Goal: Book appointment/travel/reservation

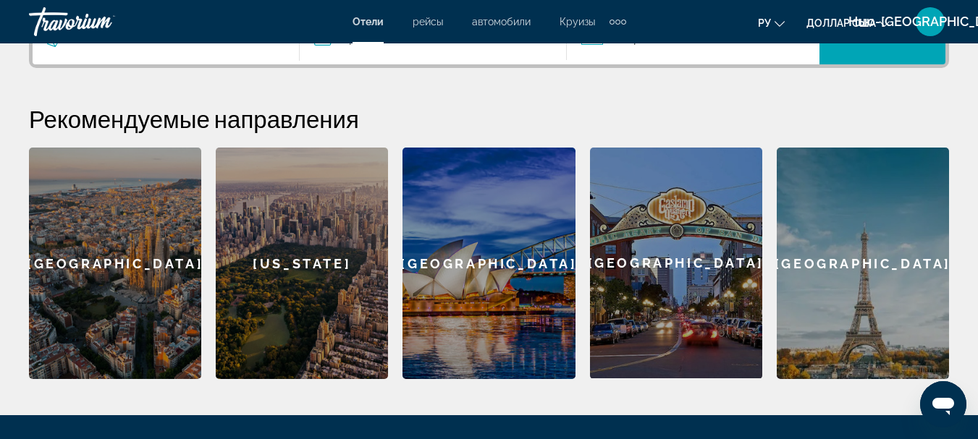
scroll to position [385, 0]
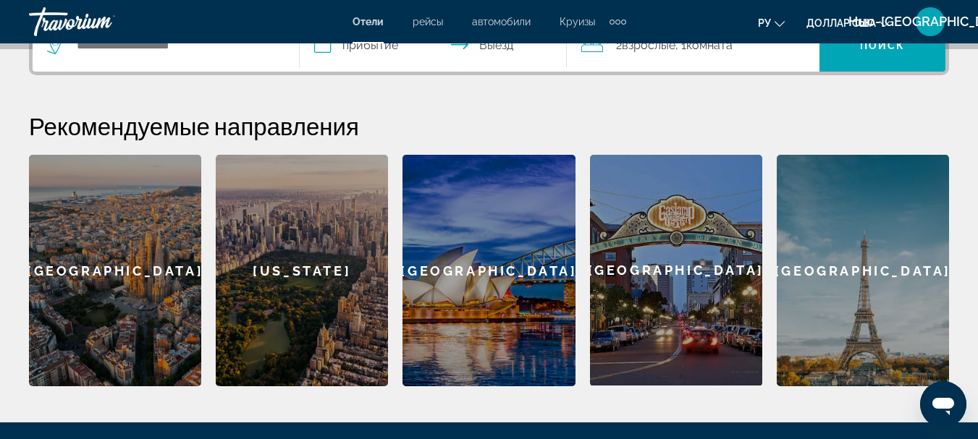
click at [814, 271] on div "Paris" at bounding box center [863, 271] width 172 height 232
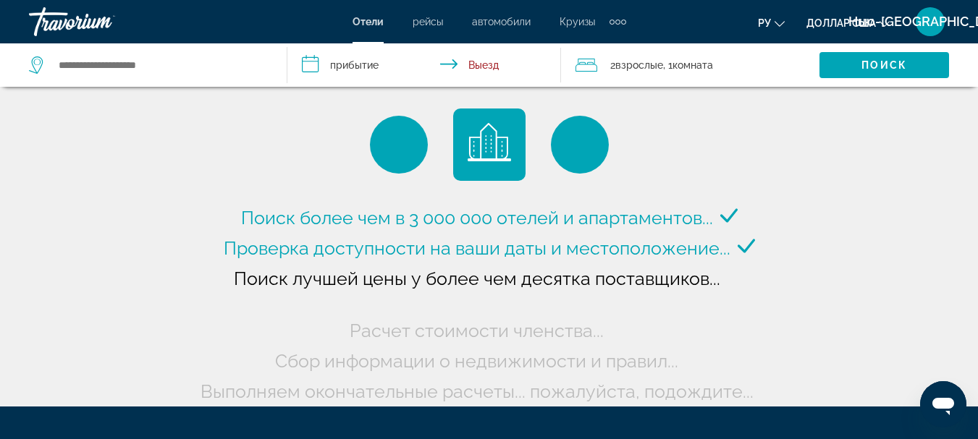
type input "**********"
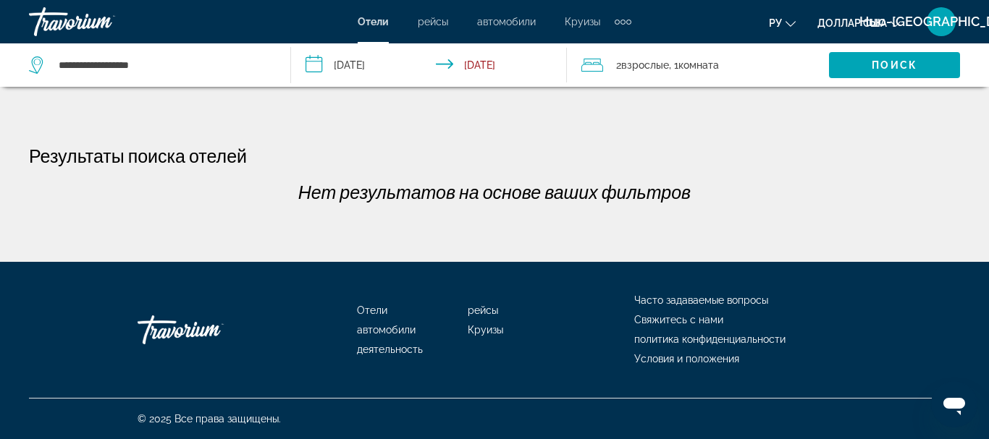
click at [314, 67] on input "**********" at bounding box center [432, 67] width 282 height 48
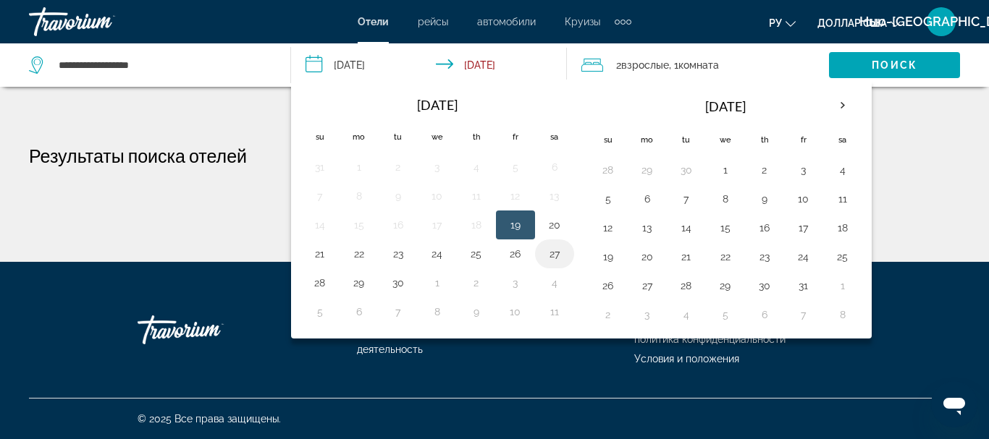
click at [556, 255] on button "27" at bounding box center [554, 254] width 23 height 20
click at [515, 254] on button "26" at bounding box center [515, 254] width 23 height 20
type input "**********"
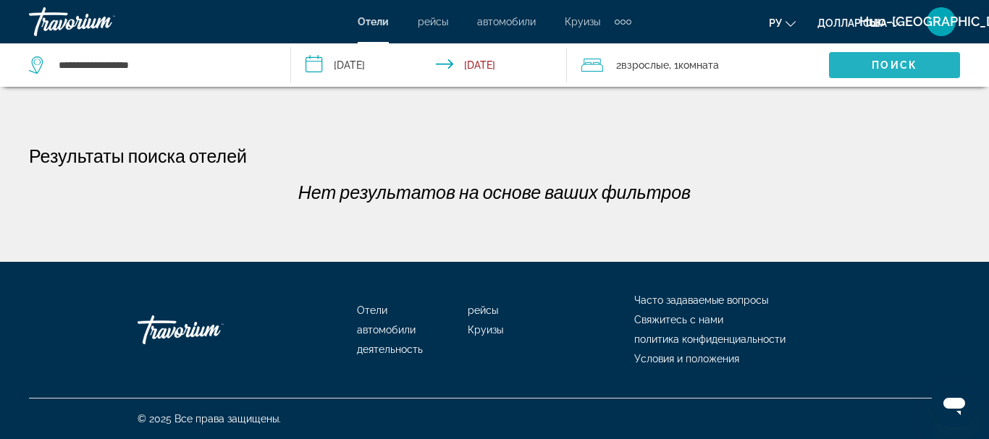
click at [910, 59] on span "Search widget" at bounding box center [894, 65] width 131 height 35
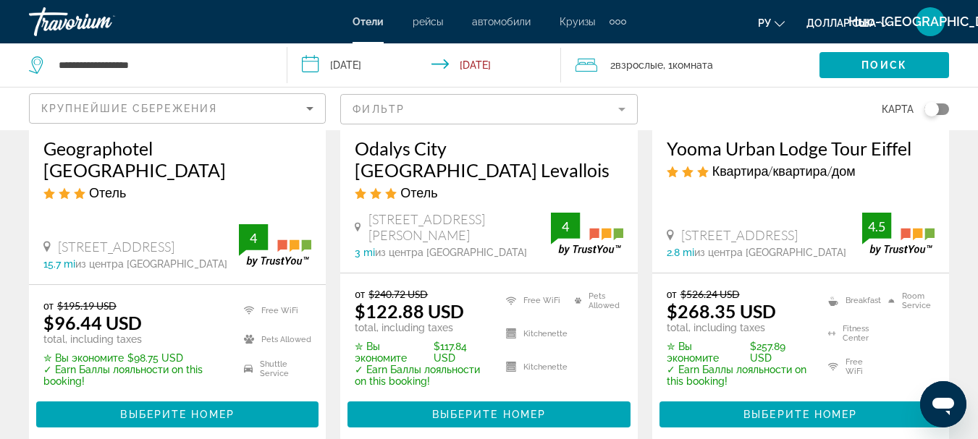
scroll to position [340, 0]
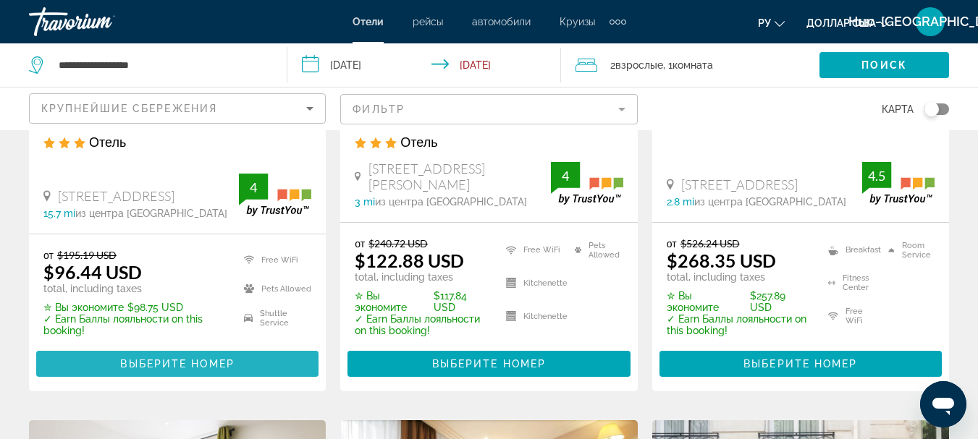
click at [187, 358] on span "Выберите номер" at bounding box center [177, 364] width 114 height 12
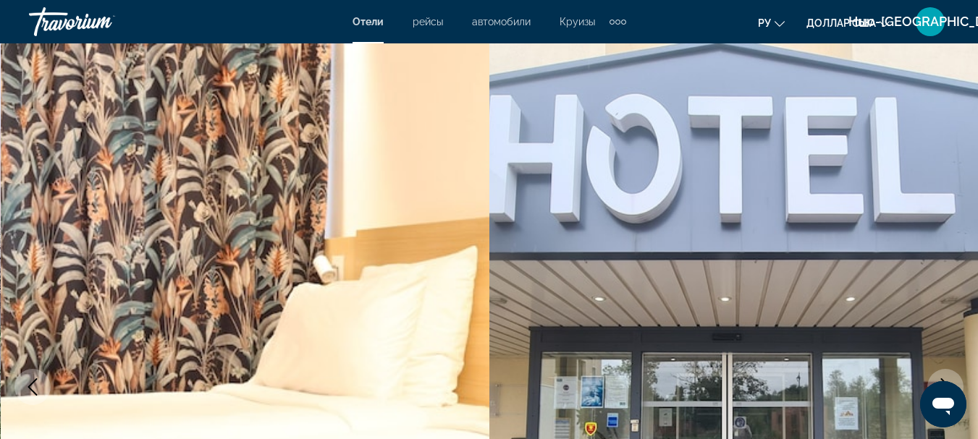
click at [428, 24] on font "рейсы" at bounding box center [427, 22] width 30 height 12
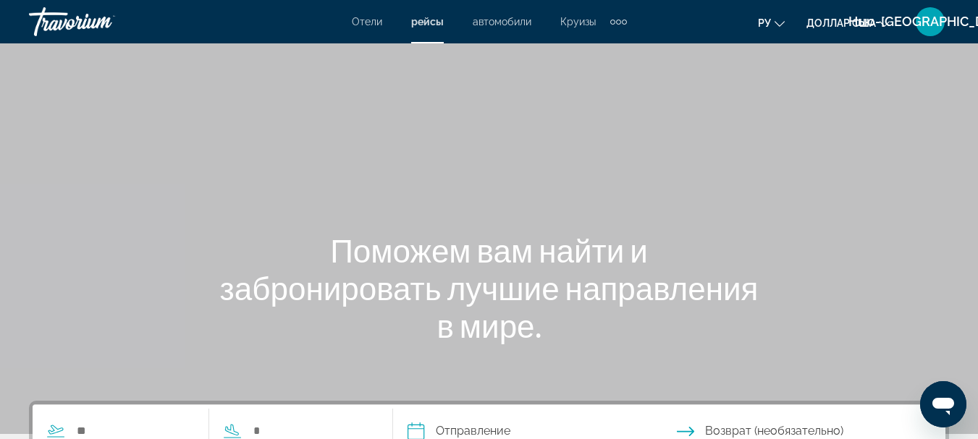
click at [502, 20] on font "автомобили" at bounding box center [502, 22] width 59 height 12
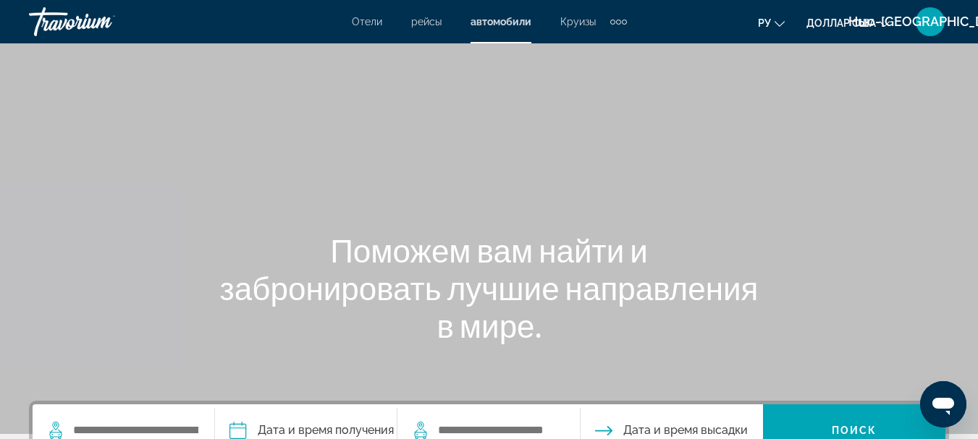
click at [576, 22] on font "Круизы" at bounding box center [577, 22] width 35 height 12
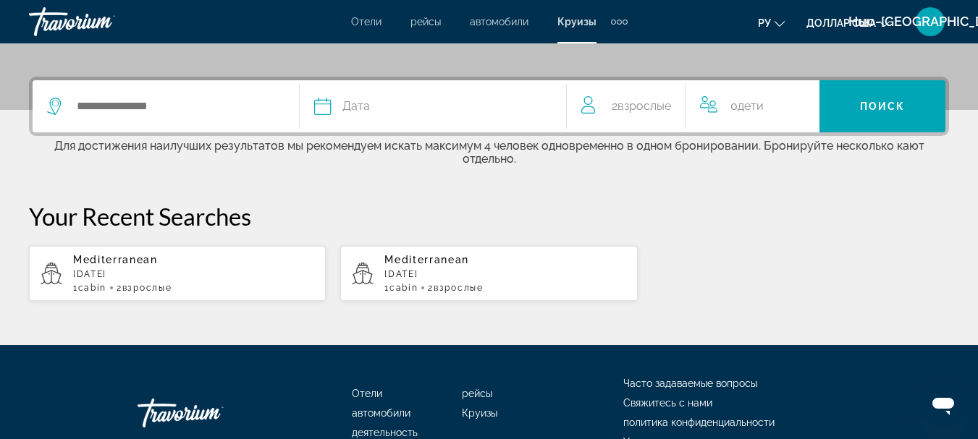
scroll to position [317, 0]
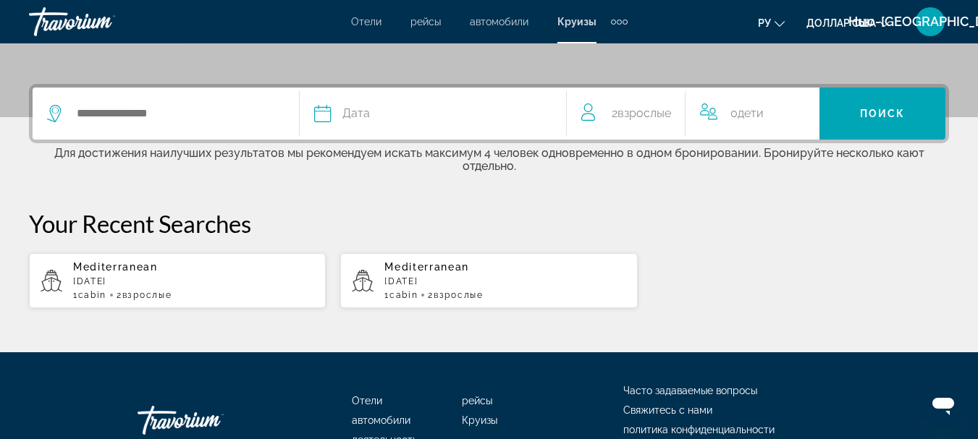
click at [103, 276] on p "December 2025" at bounding box center [193, 281] width 241 height 10
type input "**********"
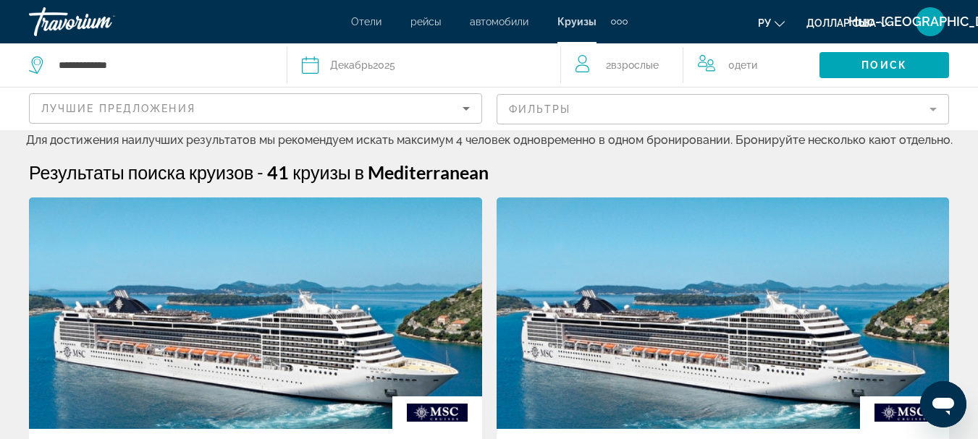
click at [618, 20] on div "Дополнительные элементы навигации" at bounding box center [619, 22] width 5 height 5
click at [606, 46] on font "деятельность" at bounding box center [583, 49] width 66 height 12
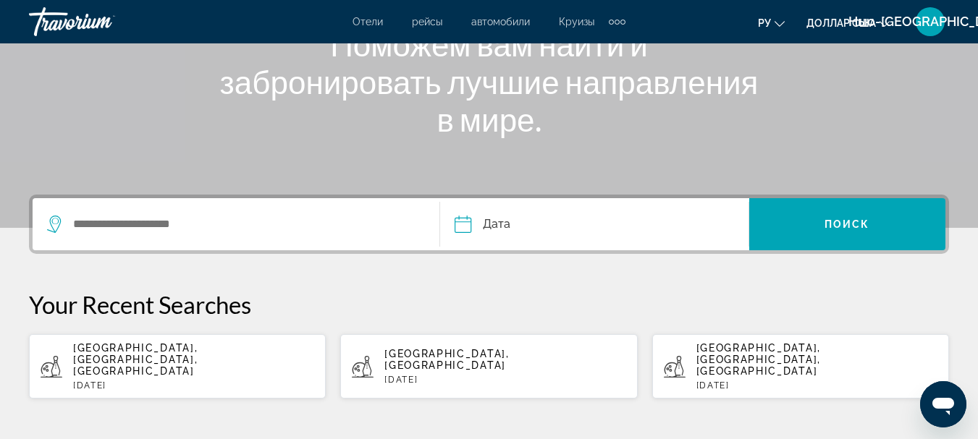
scroll to position [242, 0]
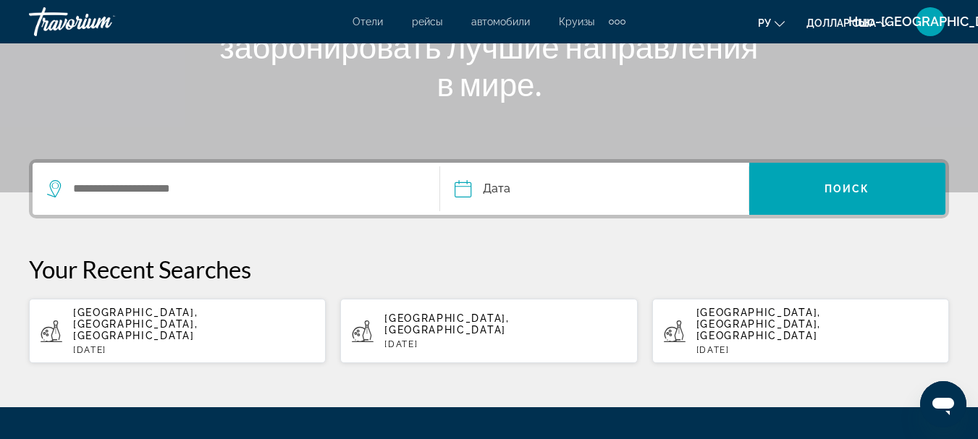
click at [109, 345] on p "Sat, 20 Sep" at bounding box center [193, 350] width 241 height 10
type input "**********"
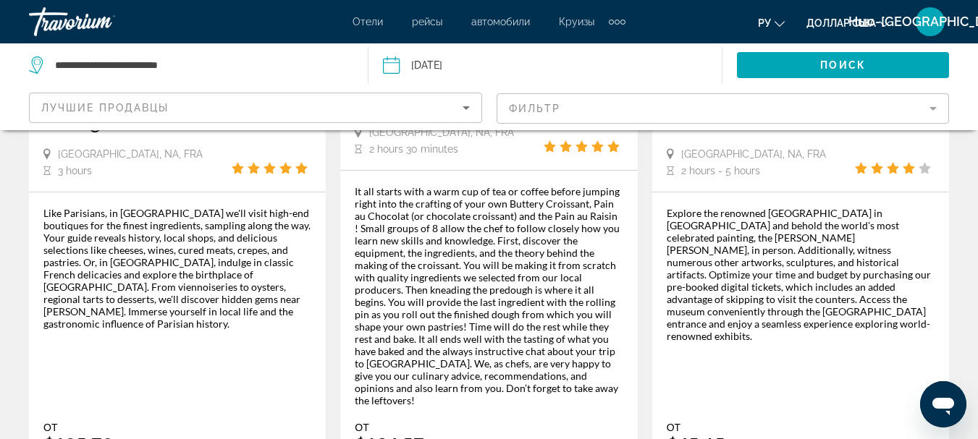
scroll to position [2627, 0]
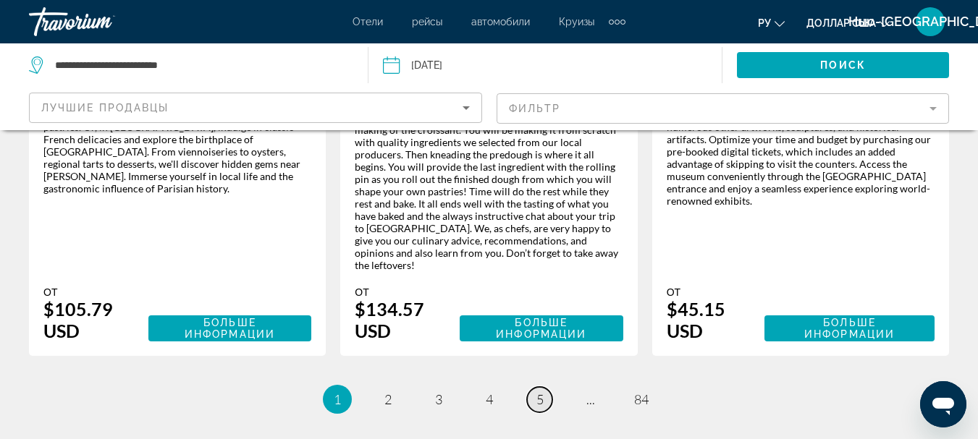
click at [538, 392] on span "5" at bounding box center [539, 400] width 7 height 16
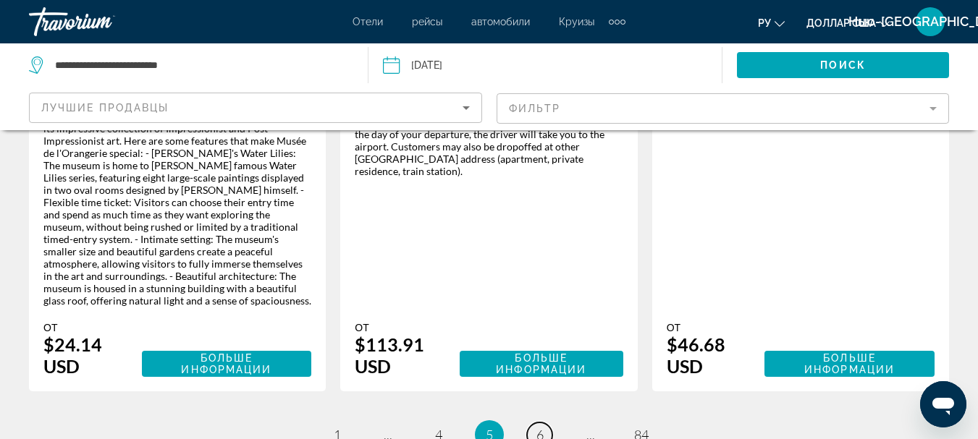
scroll to position [2673, 0]
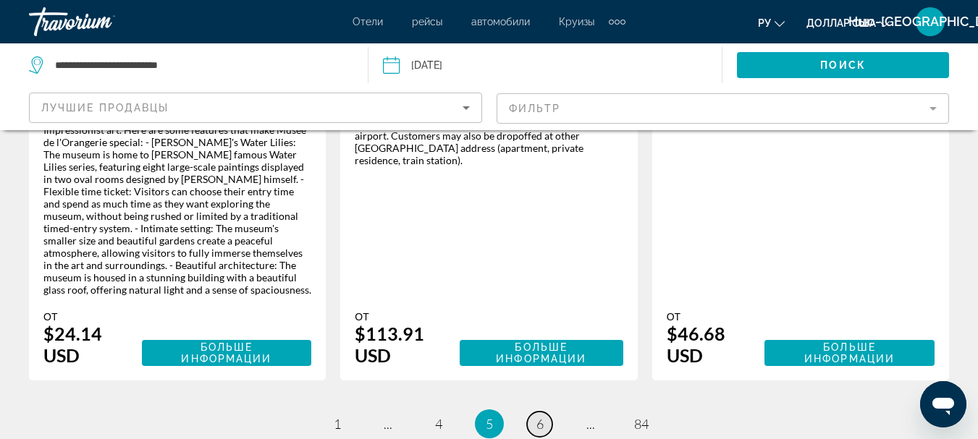
click at [543, 412] on link "page 6" at bounding box center [539, 424] width 25 height 25
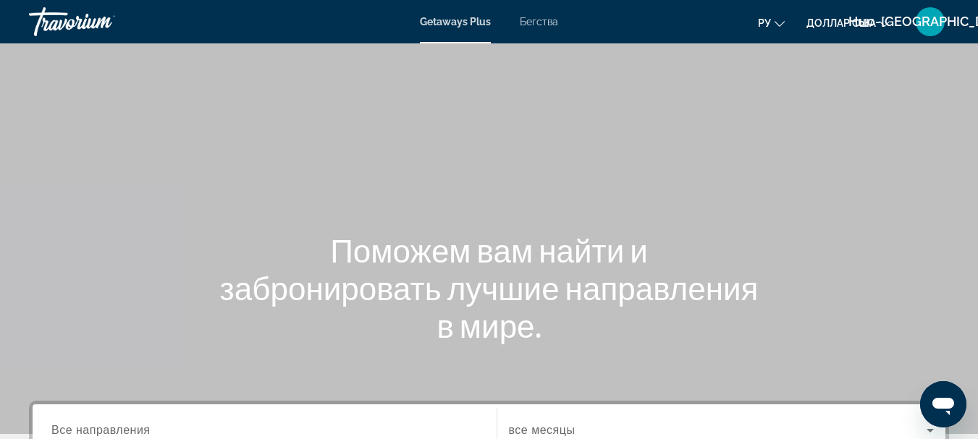
click at [547, 23] on font "Бегства" at bounding box center [539, 22] width 38 height 12
click at [116, 427] on span "Все направления" at bounding box center [100, 430] width 99 height 12
click at [116, 427] on input "Destination Все направления" at bounding box center [264, 431] width 426 height 17
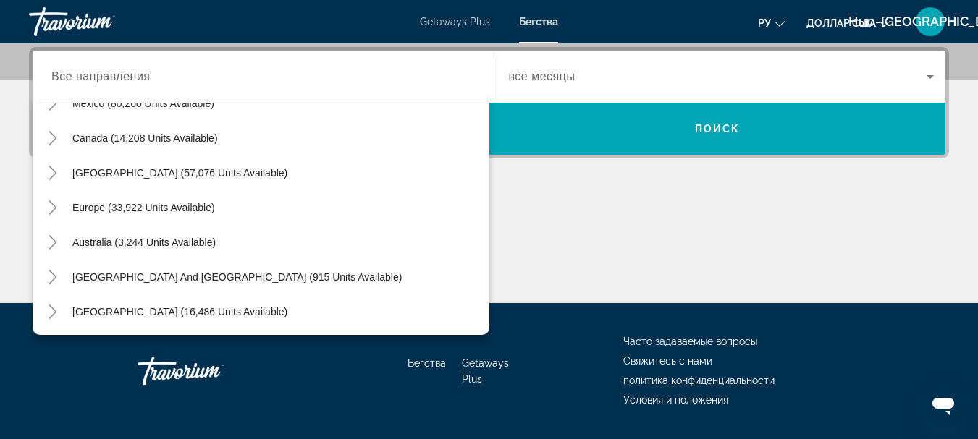
scroll to position [92, 0]
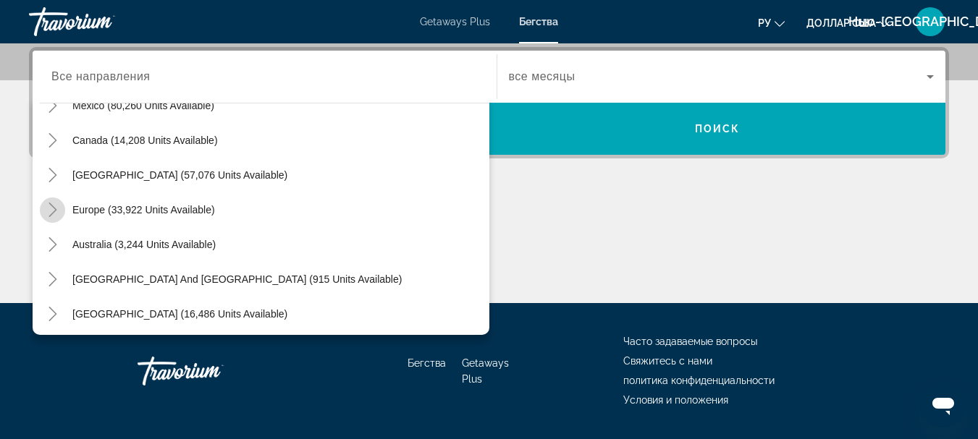
click at [51, 208] on icon "Toggle Europe (33,922 units available)" at bounding box center [53, 210] width 14 height 14
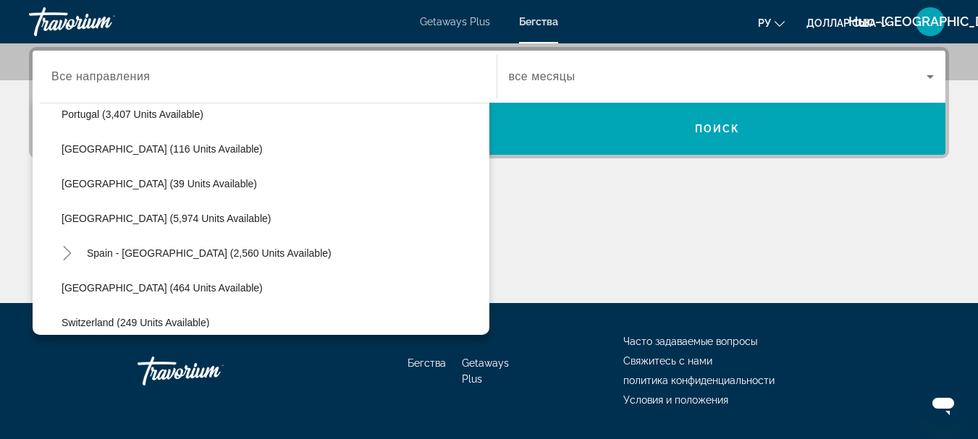
scroll to position [718, 0]
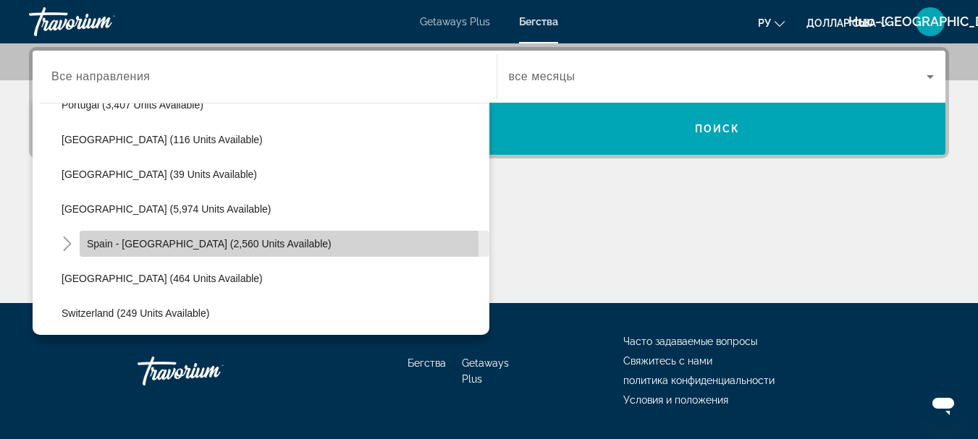
click at [218, 246] on span "Spain - [GEOGRAPHIC_DATA] (2,560 units available)" at bounding box center [209, 244] width 245 height 12
type input "**********"
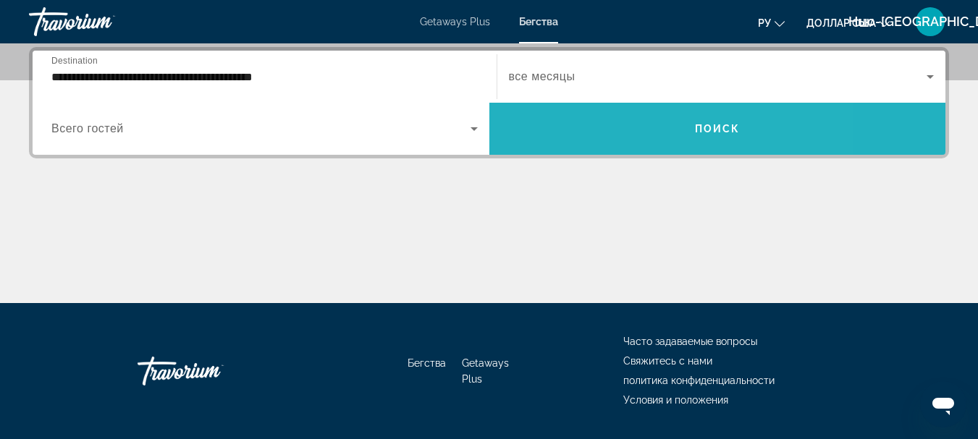
click at [716, 128] on span "Поиск" at bounding box center [718, 129] width 46 height 12
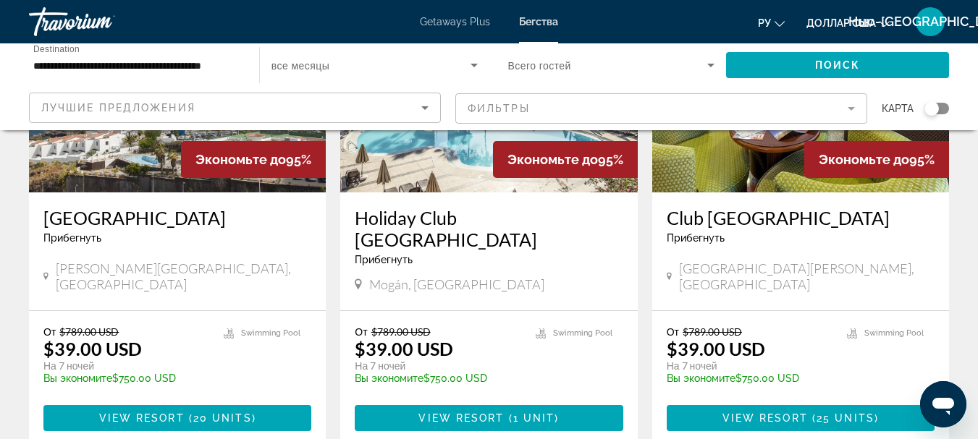
scroll to position [754, 0]
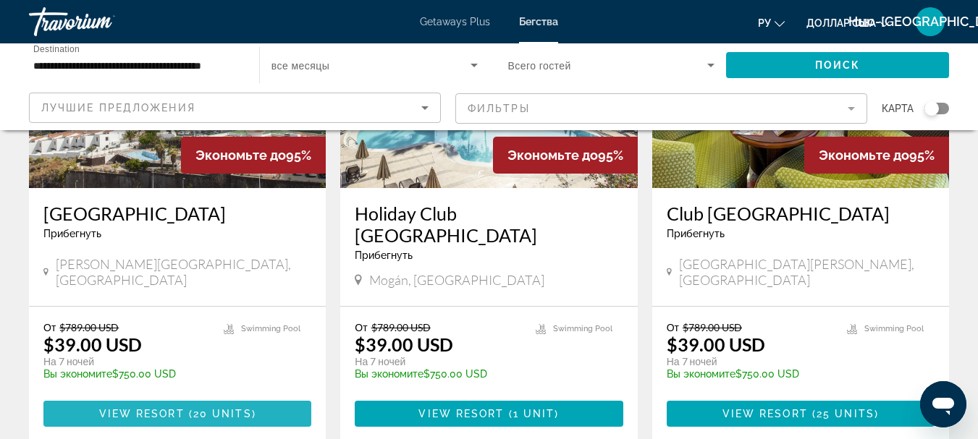
click at [240, 408] on span "20 units" at bounding box center [222, 414] width 59 height 12
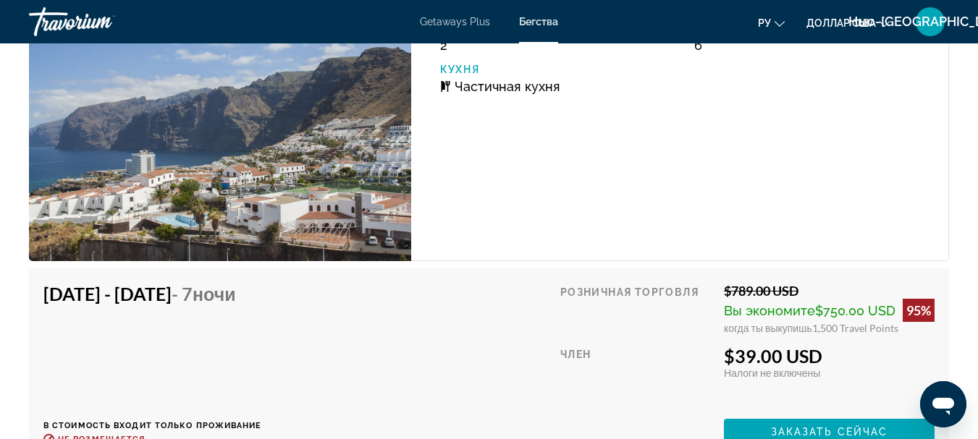
scroll to position [2872, 0]
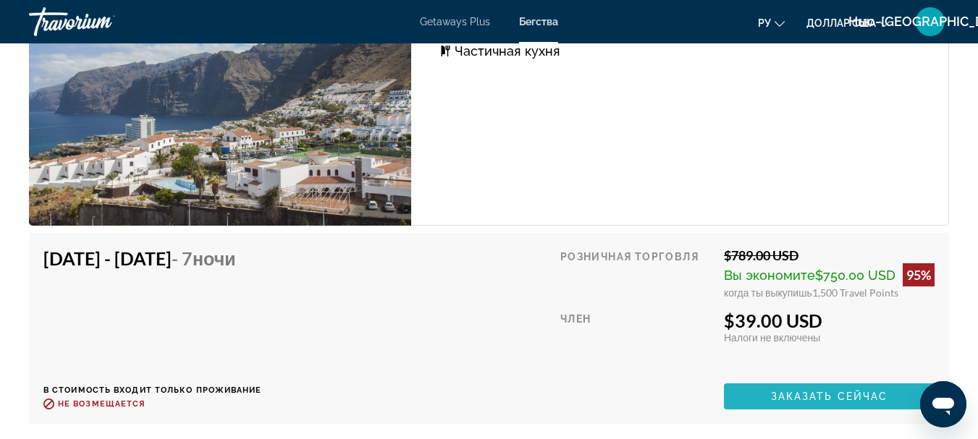
click at [786, 391] on span "Заказать сейчас" at bounding box center [829, 397] width 117 height 12
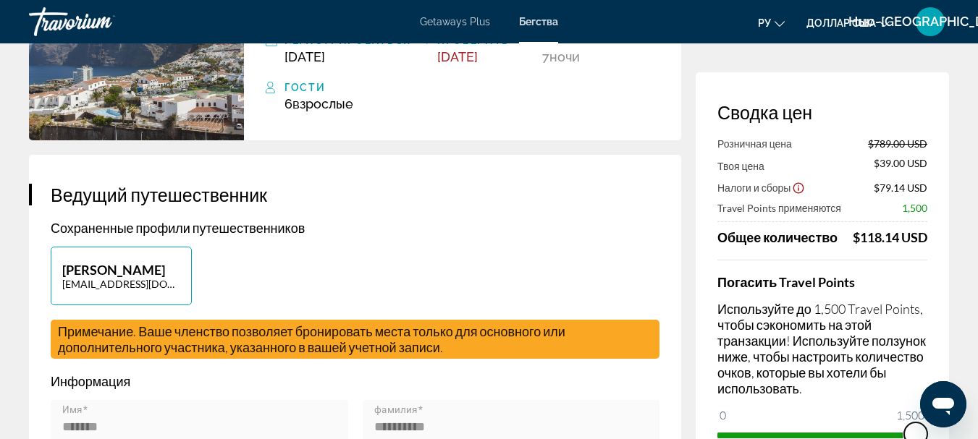
scroll to position [171, 0]
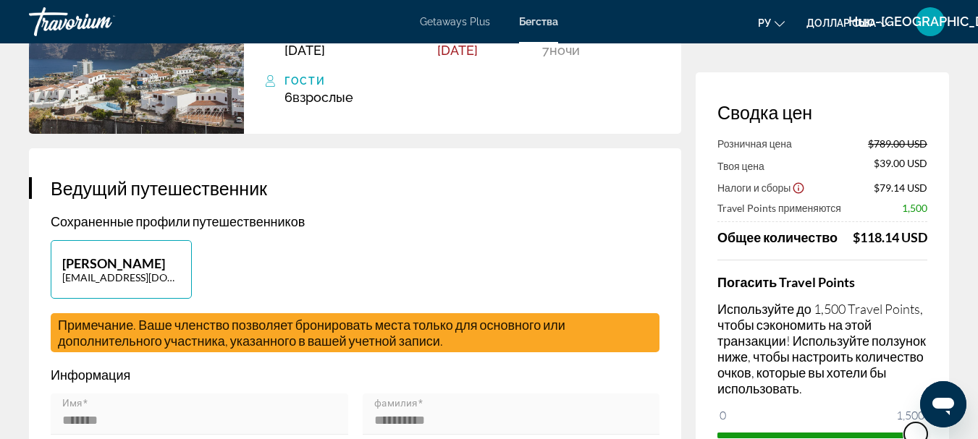
drag, startPoint x: 911, startPoint y: 434, endPoint x: 931, endPoint y: 433, distance: 19.6
click at [931, 433] on div "Сводка цен Розничная цена $789.00 USD Твоя цена $39.00 USD Налоги и сборы $79.1…" at bounding box center [821, 273] width 253 height 403
